Goal: Contribute content

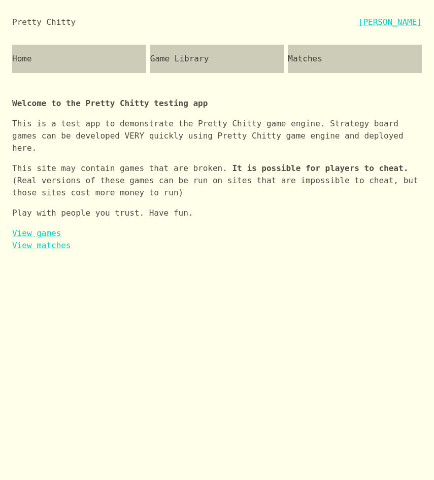
click at [183, 67] on div "Game Library" at bounding box center [217, 59] width 134 height 28
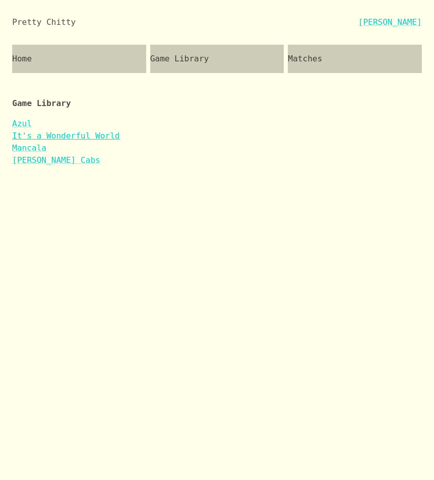
click at [90, 139] on link "It's a Wonderful World" at bounding box center [65, 136] width 107 height 10
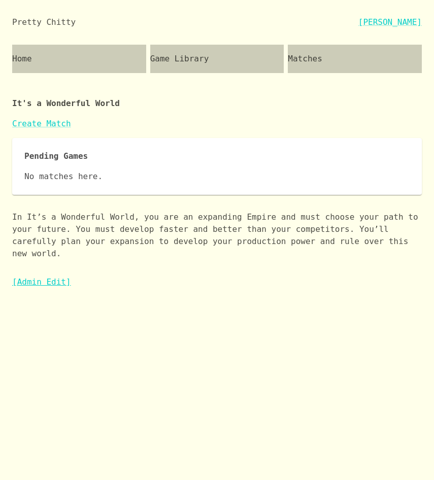
click at [37, 285] on link "[Admin Edit]" at bounding box center [41, 282] width 59 height 10
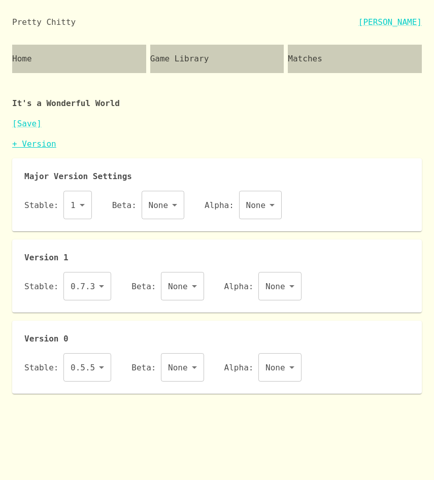
click at [40, 146] on link "+ Version" at bounding box center [34, 144] width 44 height 10
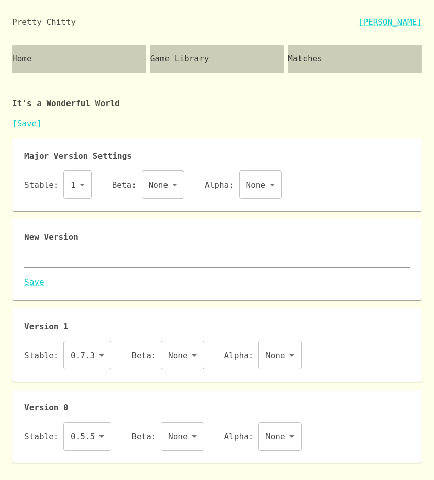
click at [66, 257] on textarea at bounding box center [216, 260] width 385 height 12
paste textarea "{ "id": "iaww", "name": "It's a Wonderful World", "major": 1, "description": "I…"
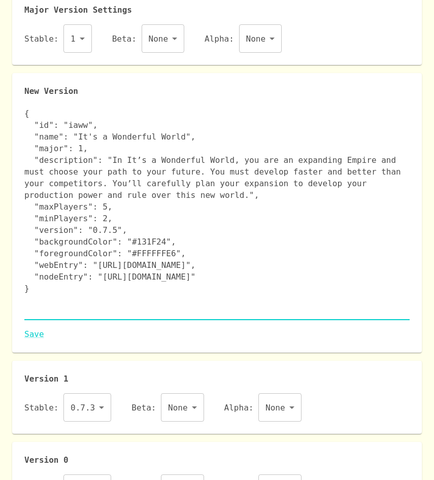
scroll to position [177, 0]
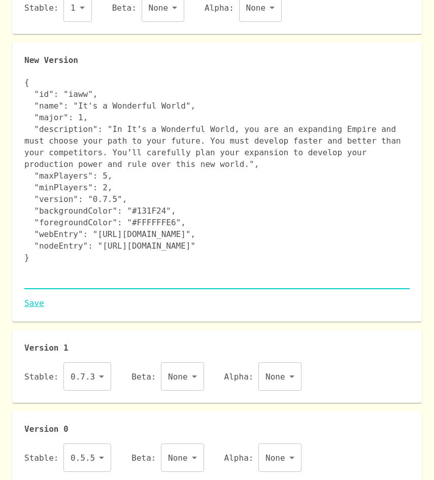
type textarea "{ "id": "iaww", "name": "It's a Wonderful World", "major": 1, "description": "I…"
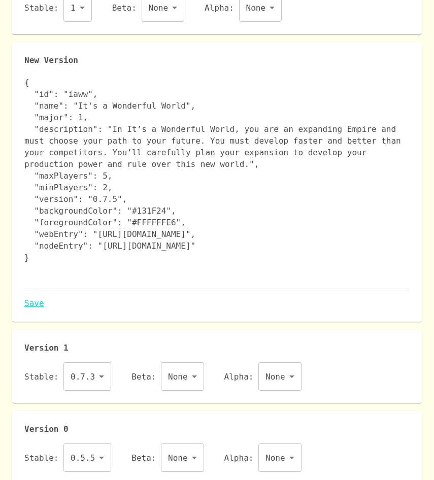
click at [37, 304] on link "Save" at bounding box center [216, 303] width 385 height 12
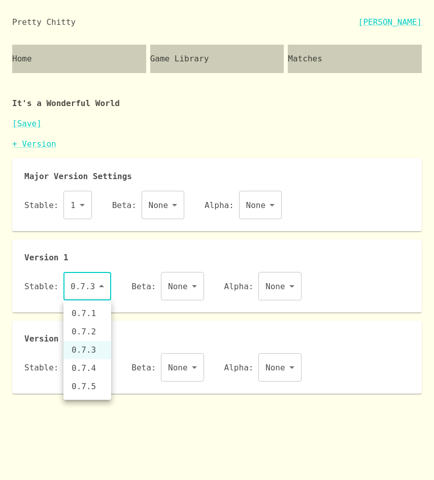
click at [101, 283] on body "Pretty Chitty [PERSON_NAME] Home Game Library Matches It's a Wonderful World [S…" at bounding box center [217, 196] width 434 height 393
click at [90, 391] on li "0.7.5" at bounding box center [87, 386] width 48 height 18
type input "0.7.5"
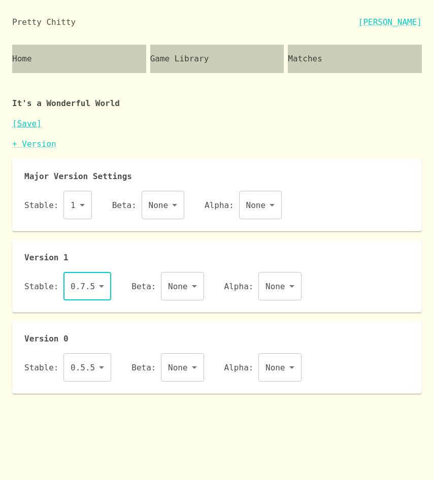
click at [32, 121] on link "[Save]" at bounding box center [26, 124] width 29 height 10
